Goal: Task Accomplishment & Management: Complete application form

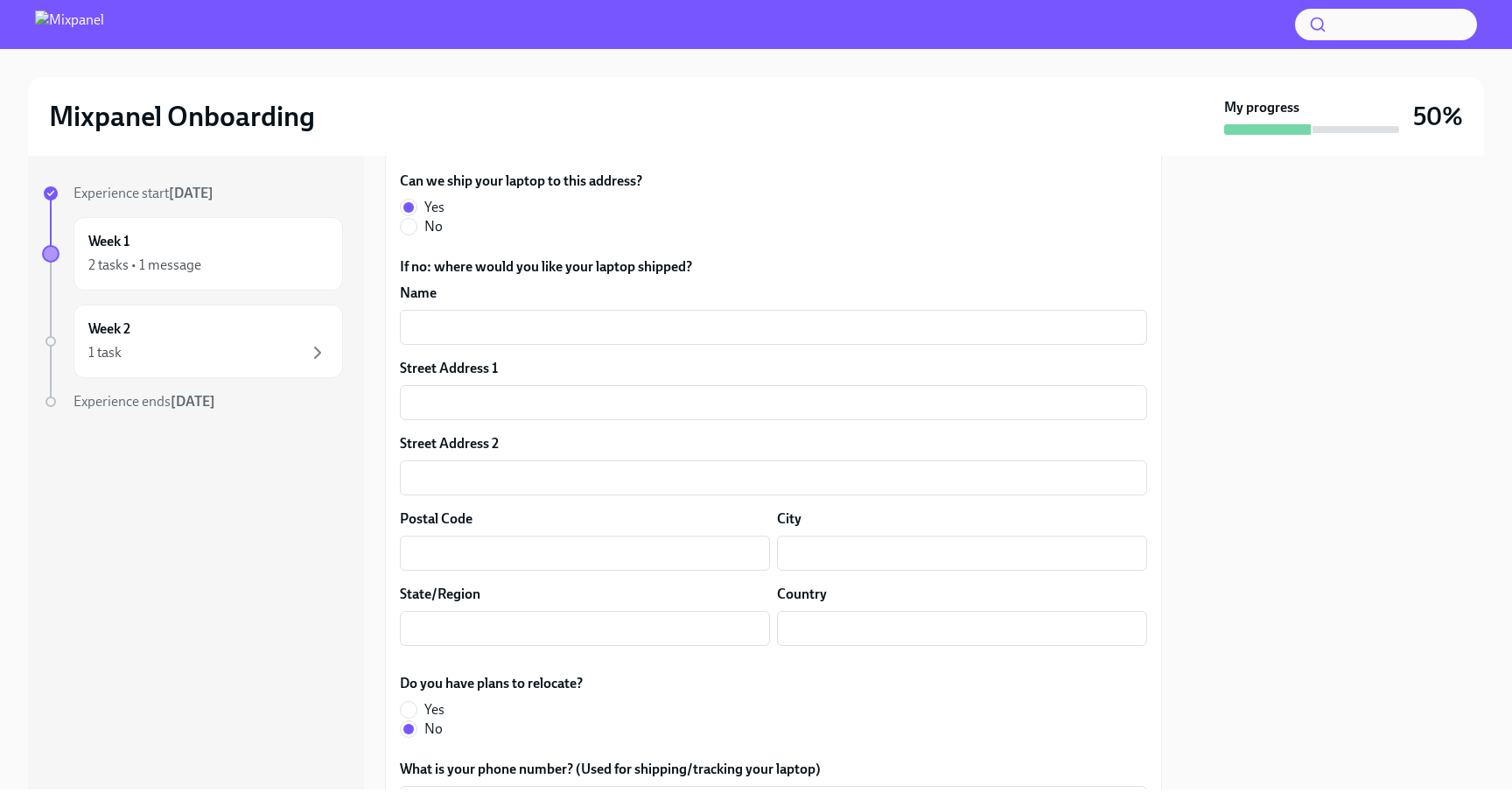
scroll to position [901, 0]
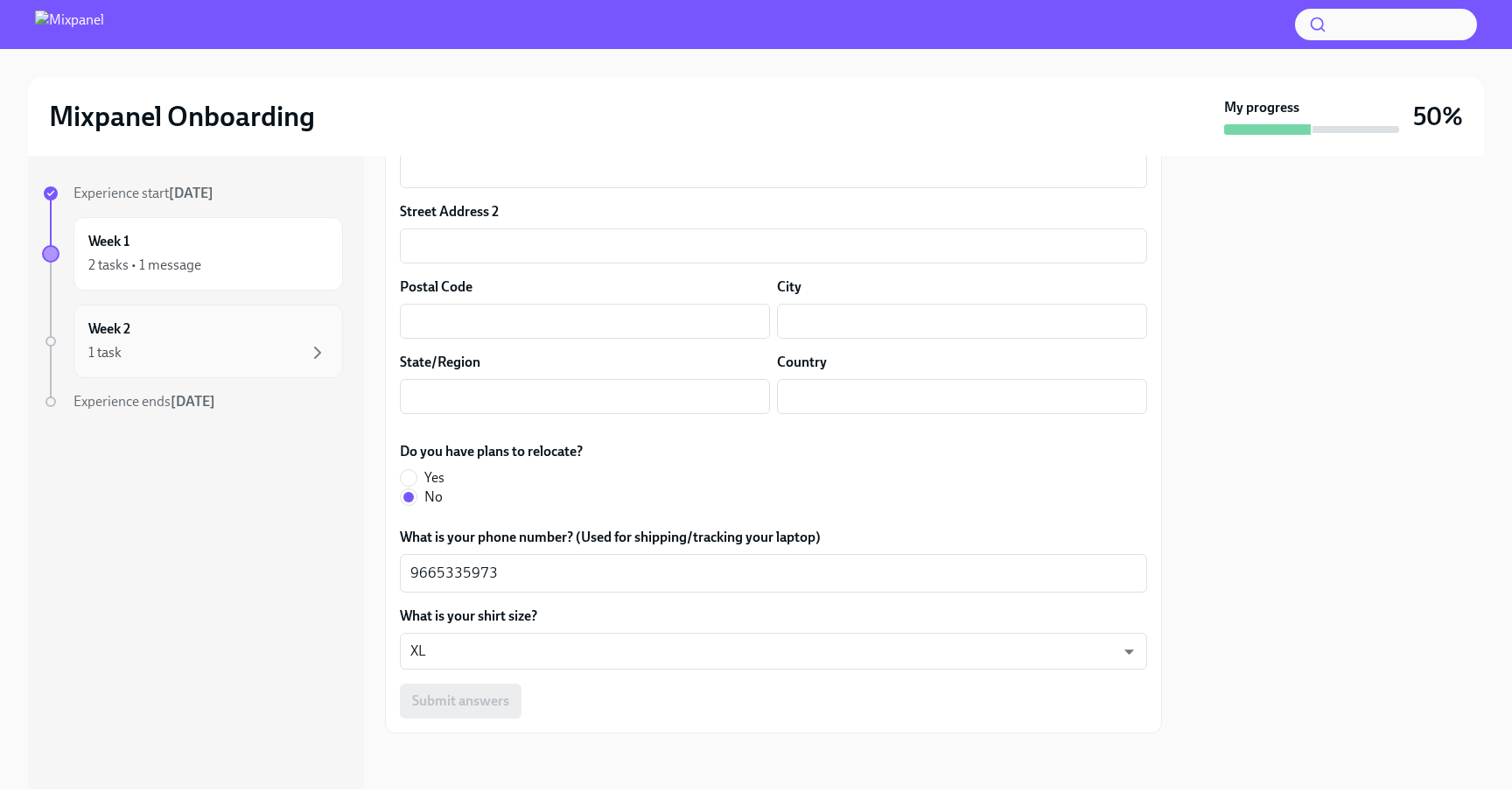
click at [225, 354] on div "1 task" at bounding box center [208, 353] width 239 height 21
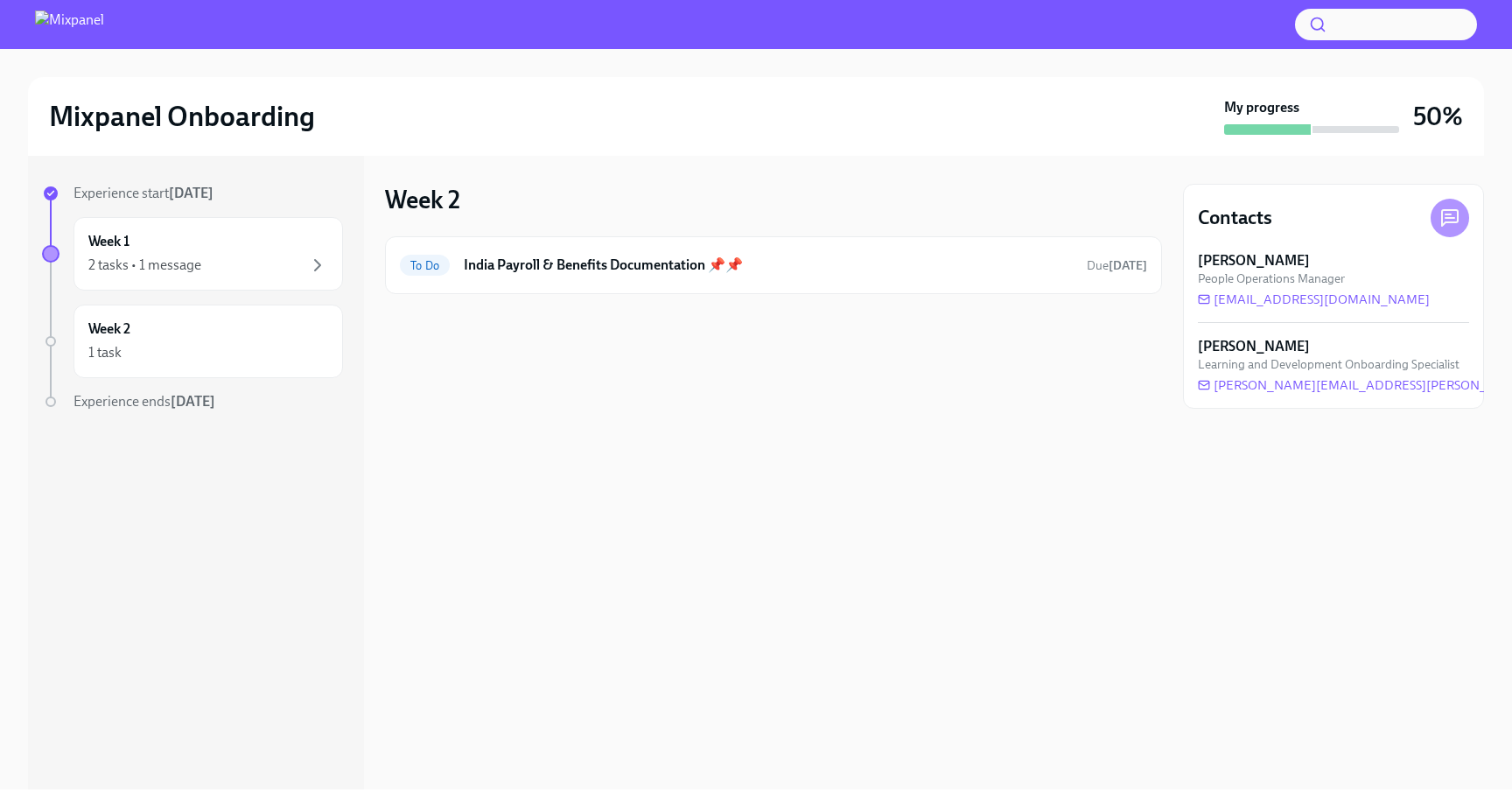
click at [161, 403] on span "Experience ends [DATE]" at bounding box center [143, 400] width 141 height 16
click at [181, 403] on strong "[DATE]" at bounding box center [192, 400] width 44 height 16
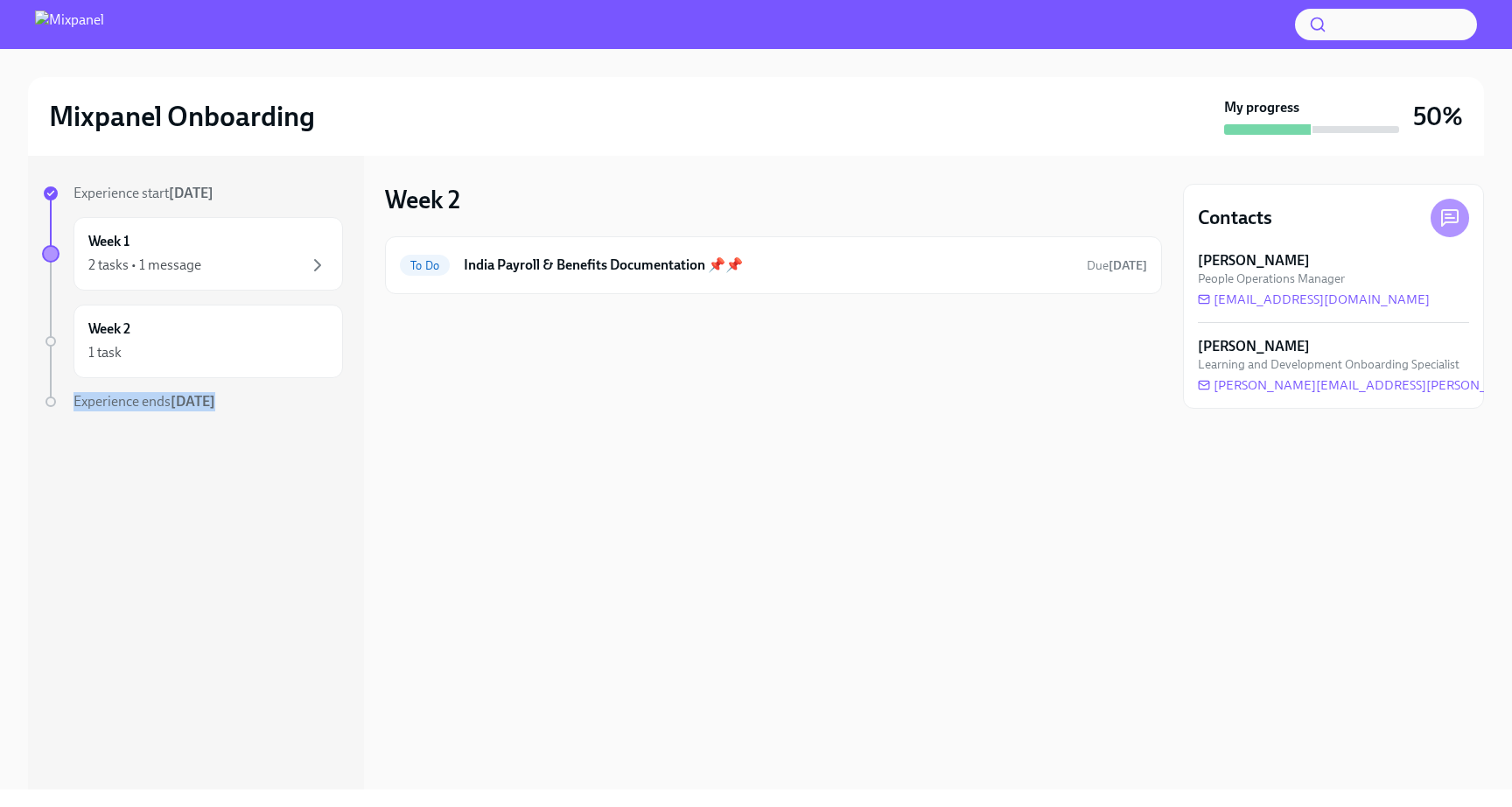
click at [181, 403] on strong "[DATE]" at bounding box center [192, 400] width 44 height 16
click at [281, 422] on div "Experience start [DATE] Week 1 2 tasks • 1 message Week 2 1 task Experience end…" at bounding box center [192, 332] width 301 height 297
click at [610, 274] on h6 "India Payroll & Benefits Documentation 📌📌" at bounding box center [768, 265] width 609 height 19
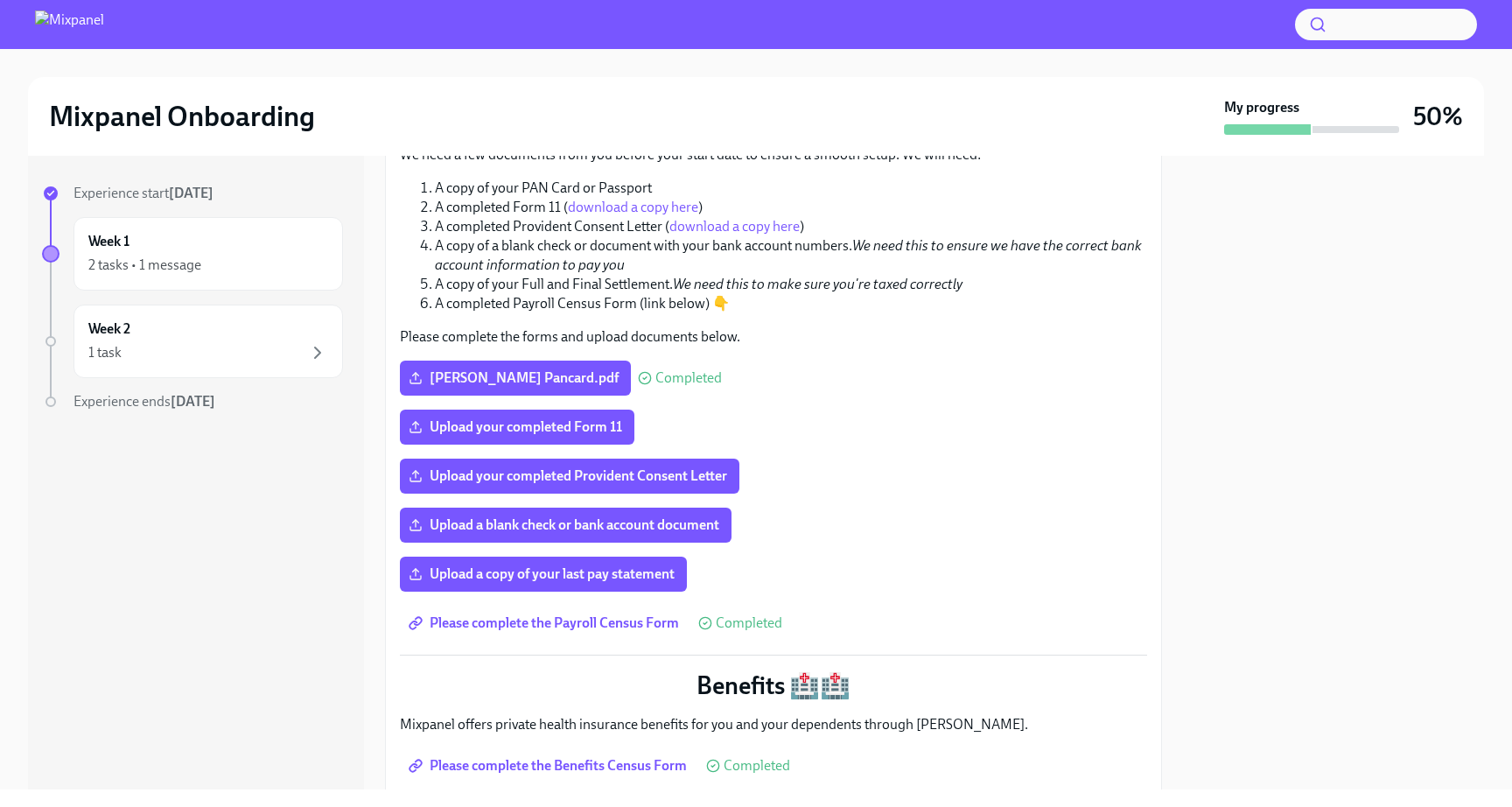
scroll to position [280, 0]
click at [768, 576] on div "Payroll 💸💸 We need a few documents from you before your start date to ensure a …" at bounding box center [773, 546] width 747 height 895
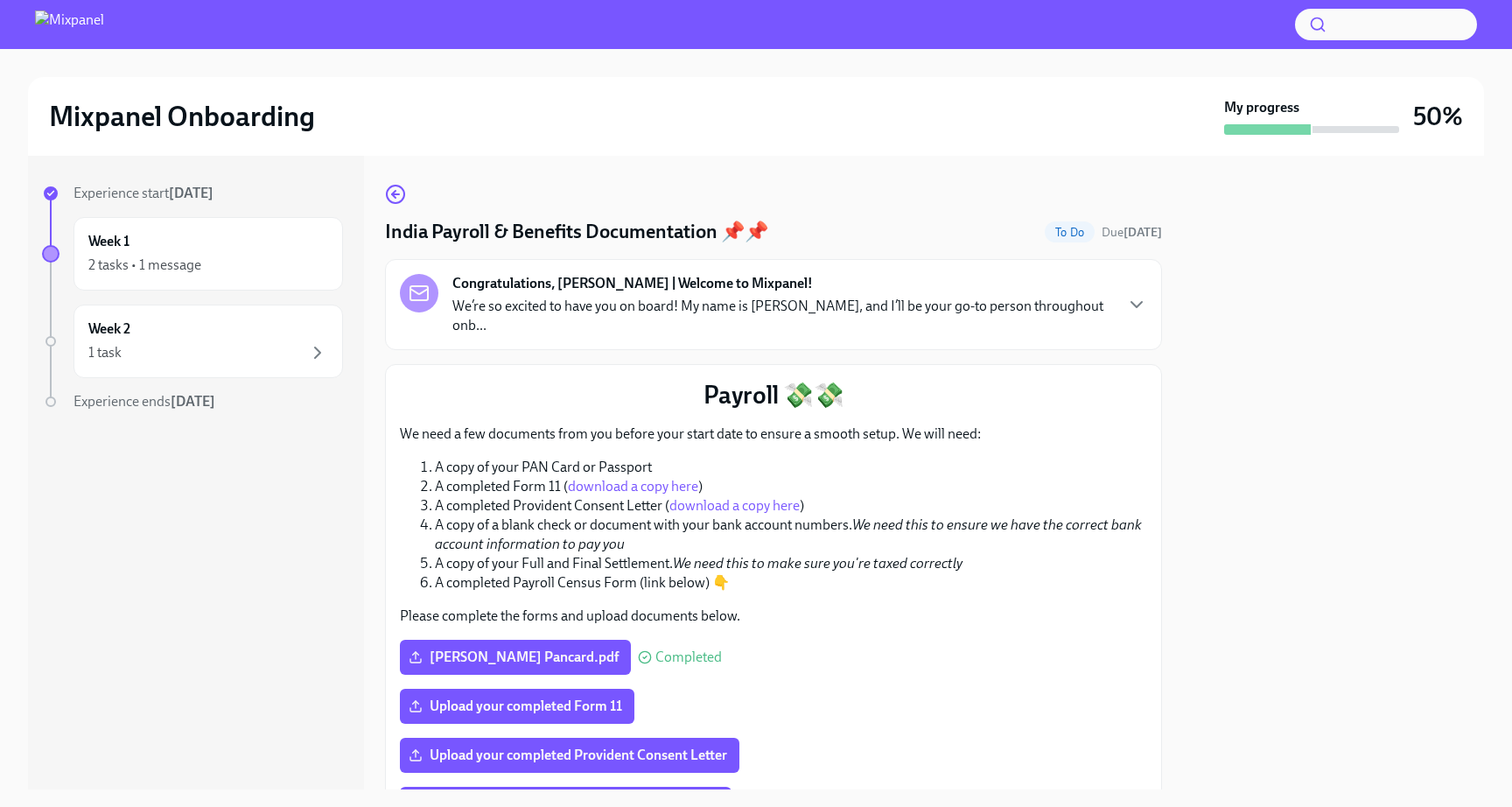
scroll to position [723, 0]
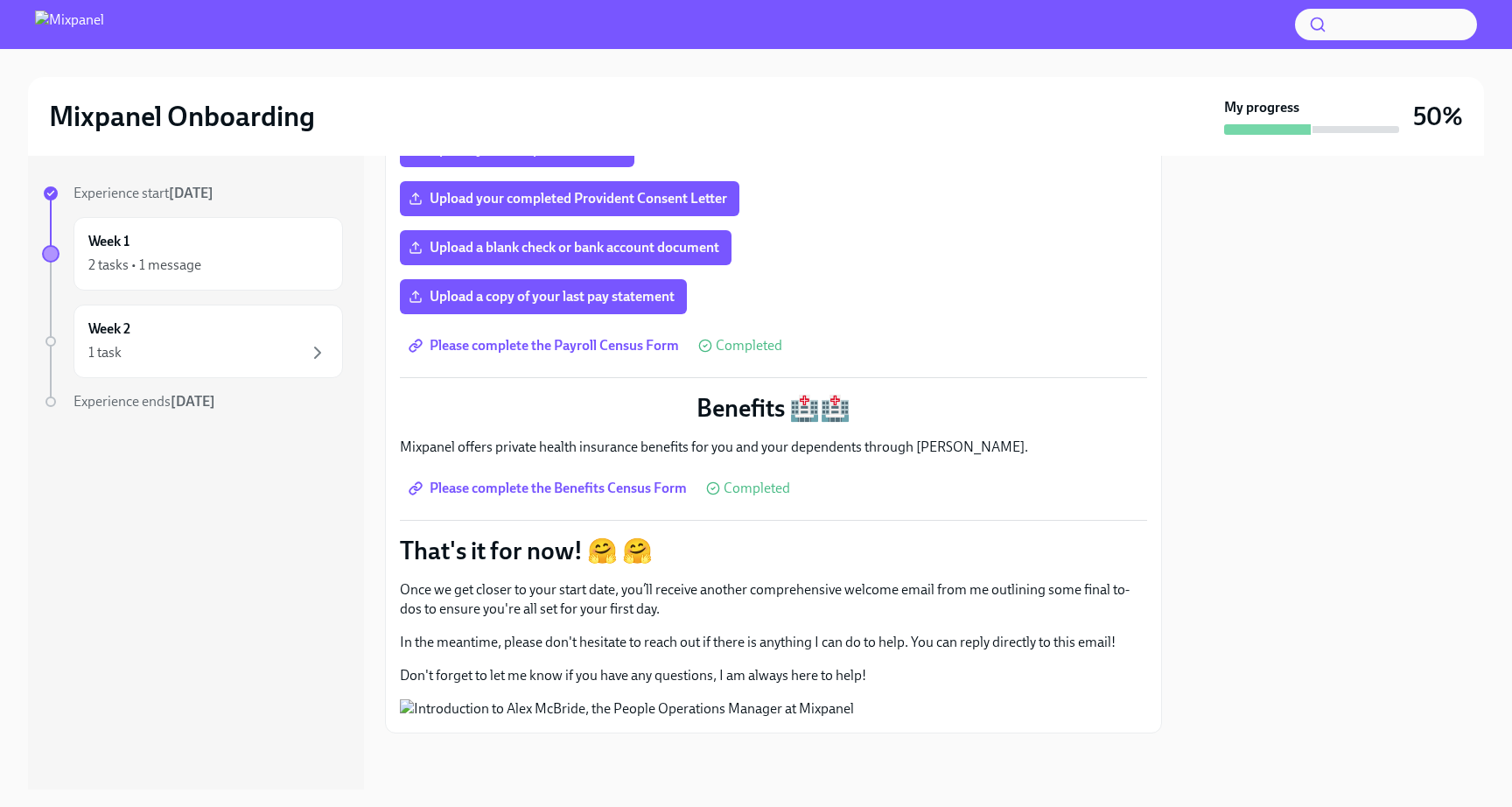
drag, startPoint x: 526, startPoint y: 615, endPoint x: 791, endPoint y: 555, distance: 271.7
click at [791, 699] on button "Zoom image" at bounding box center [773, 709] width 747 height 19
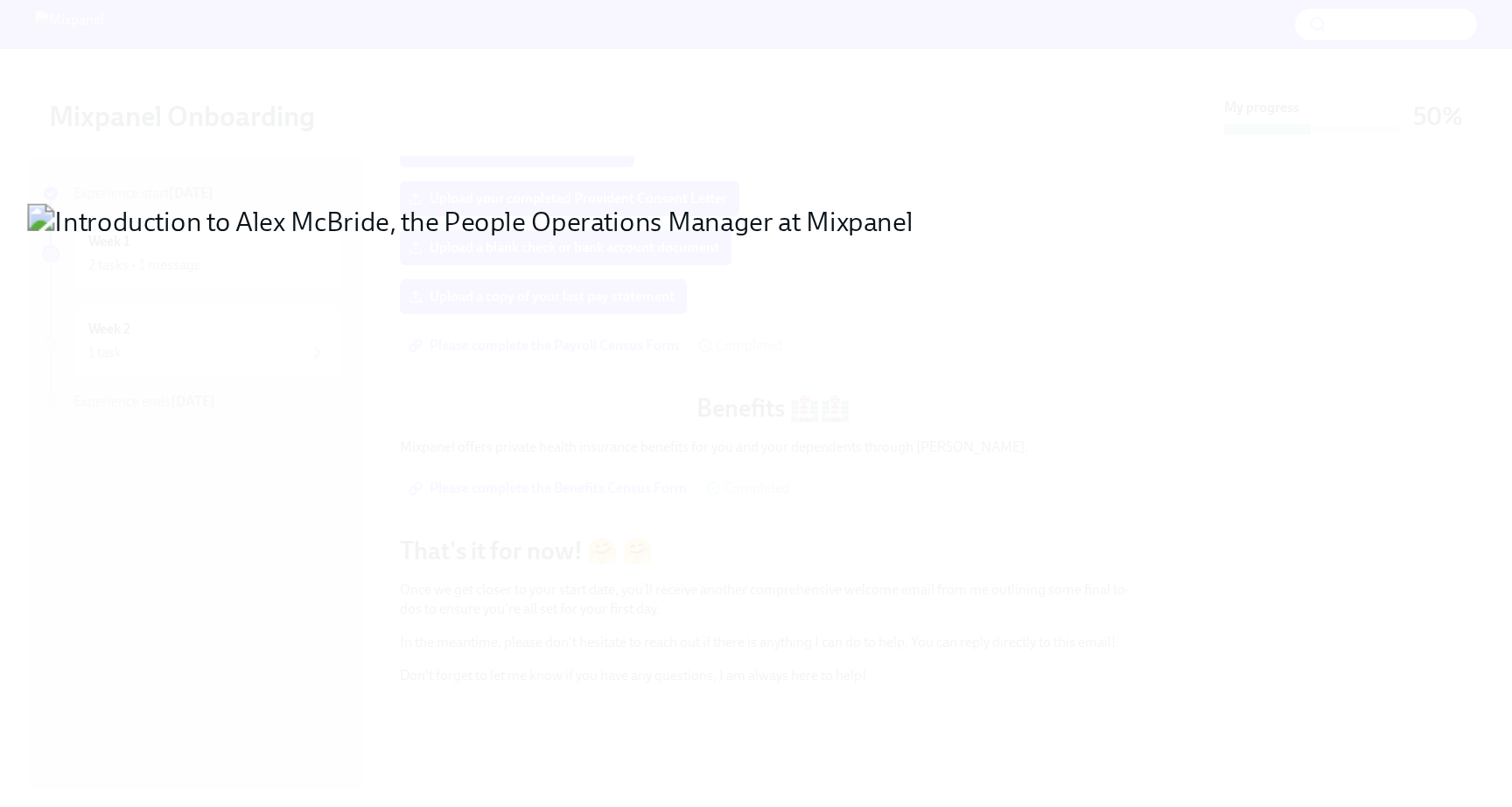
click at [1060, 680] on button "Unzoom image" at bounding box center [756, 403] width 1512 height 807
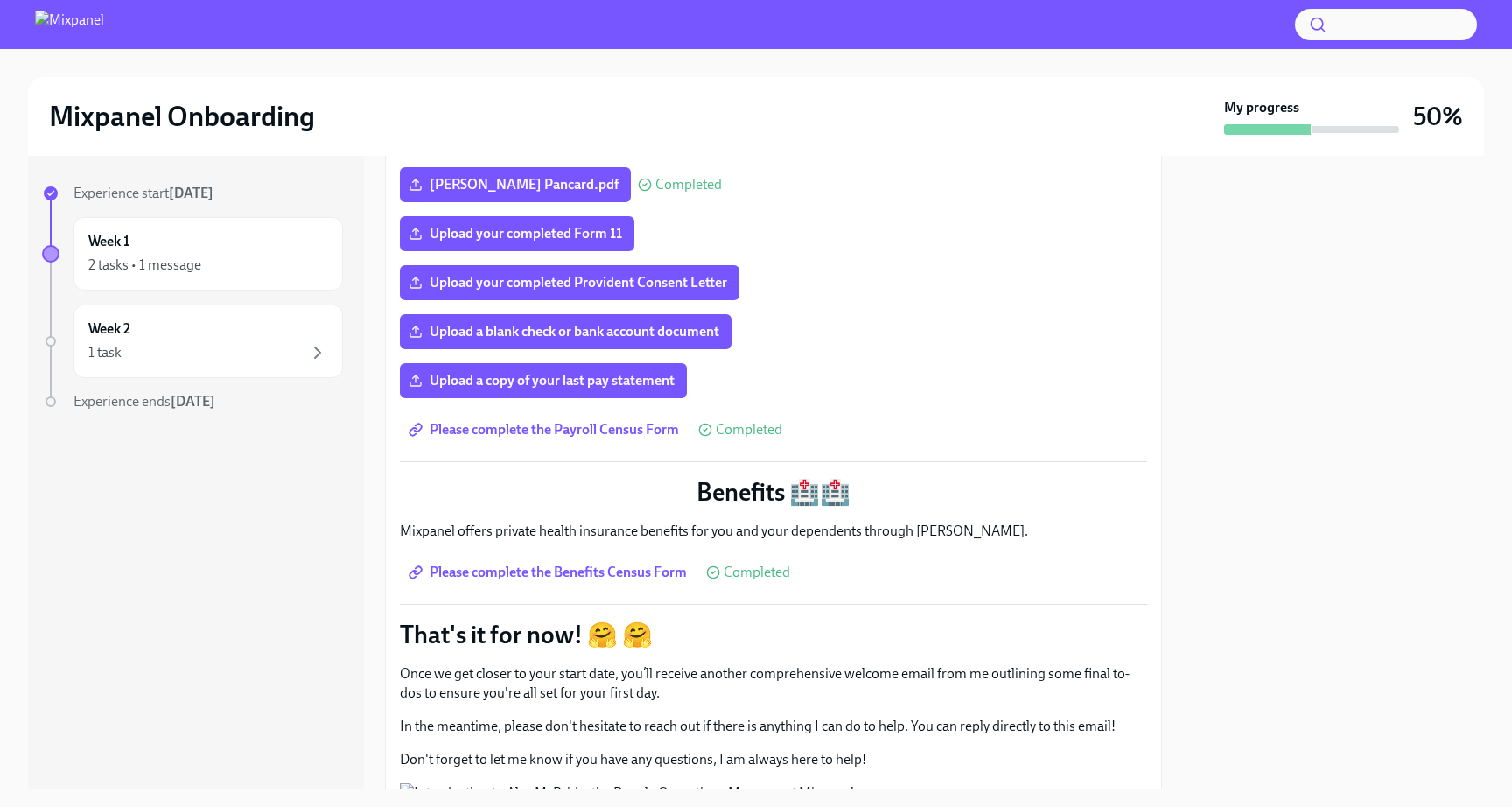
scroll to position [470, 0]
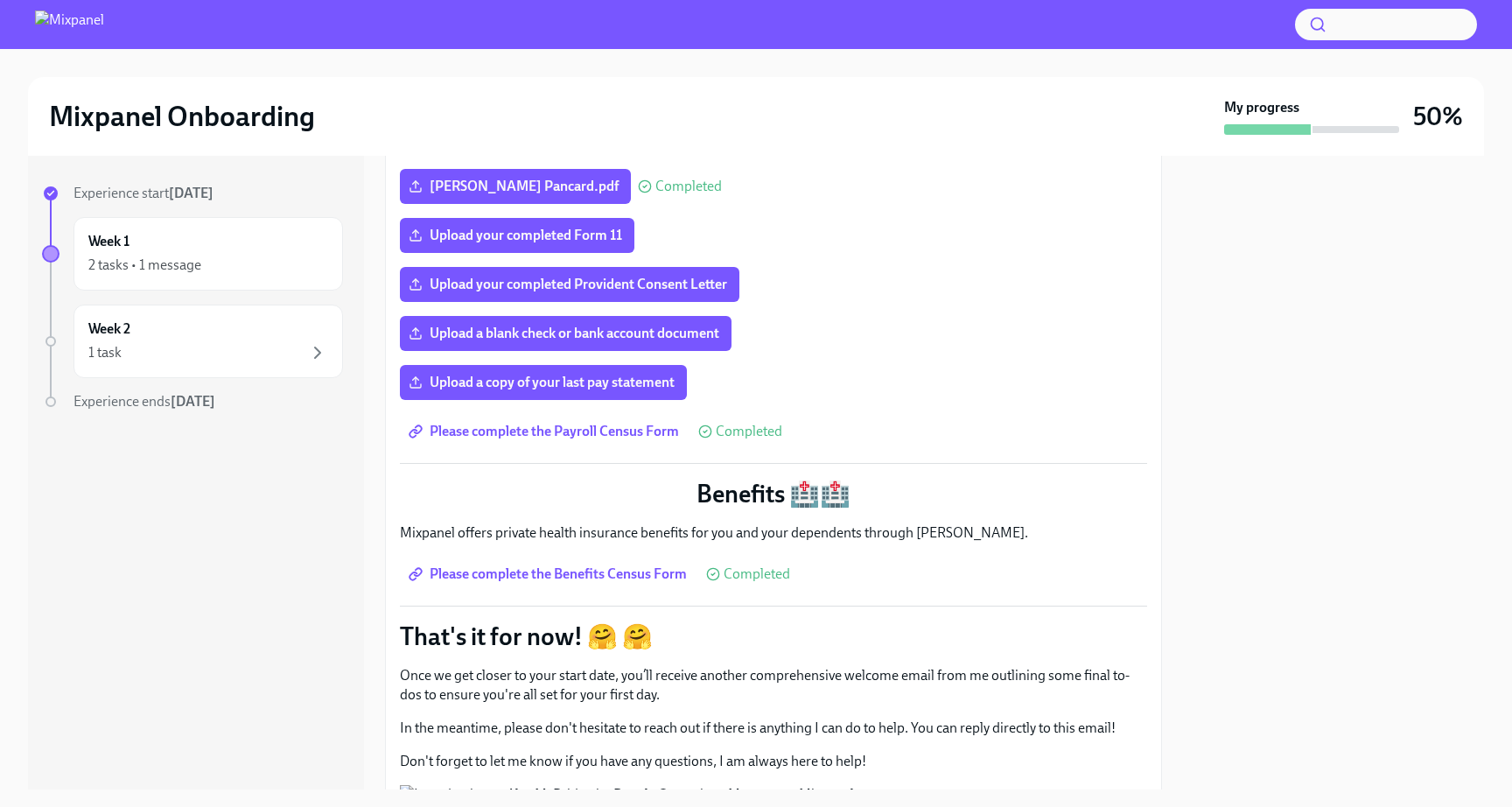
click at [629, 566] on span "Please complete the Benefits Census Form" at bounding box center [549, 574] width 275 height 17
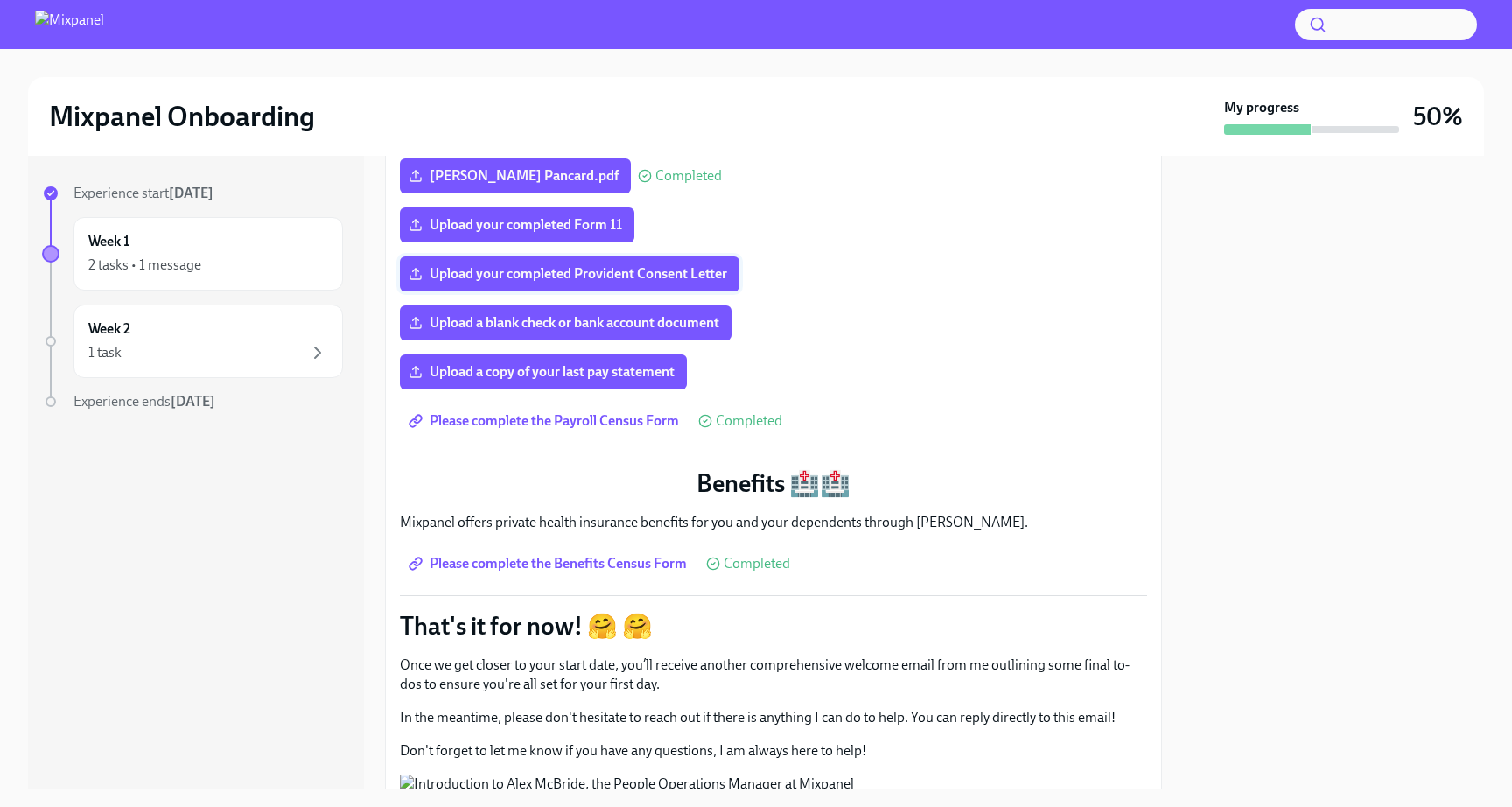
scroll to position [491, 0]
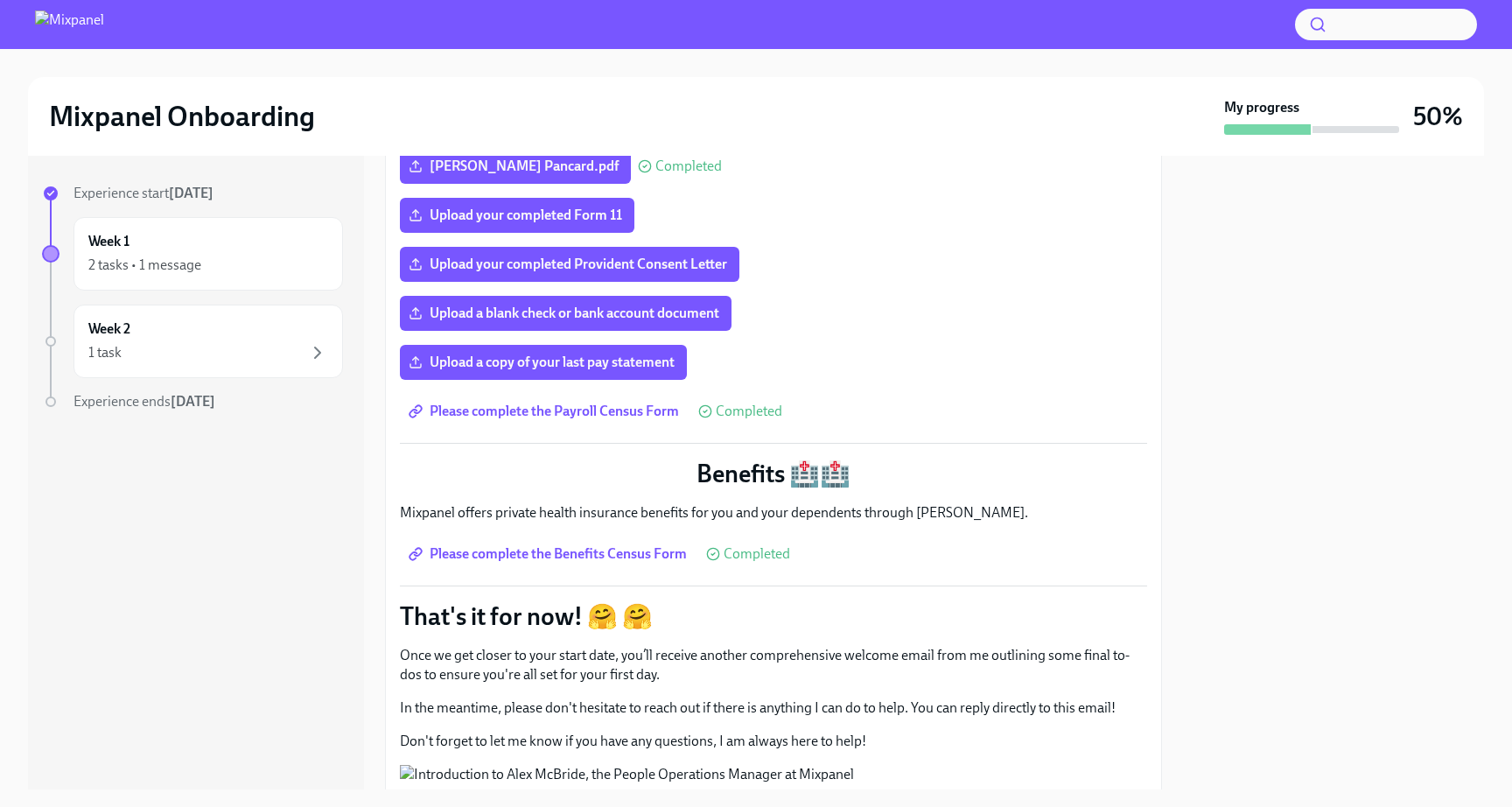
click at [614, 402] on span "Please complete the Payroll Census Form" at bounding box center [544, 411] width 266 height 17
